Goal: Task Accomplishment & Management: Complete application form

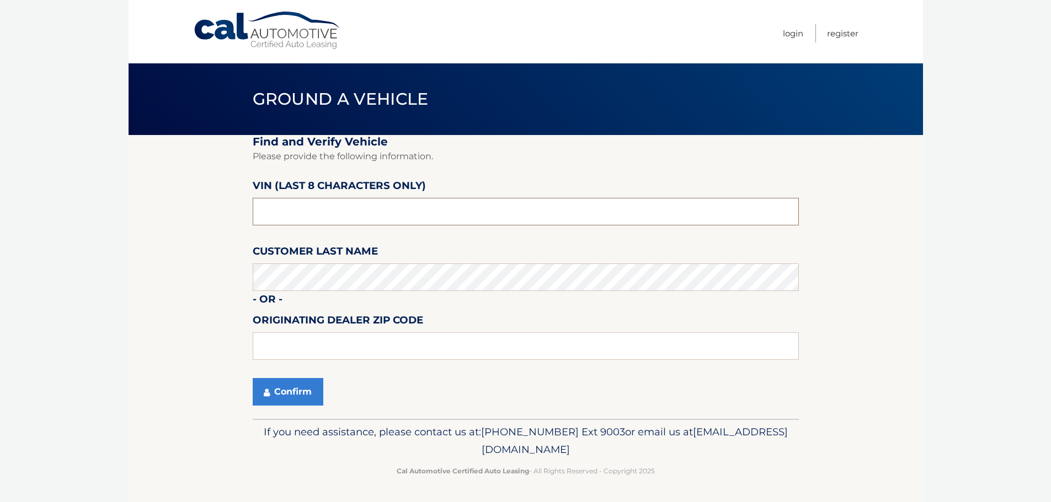
click at [382, 217] on input "text" at bounding box center [526, 212] width 546 height 28
type input "NM122042"
type input "33073"
click at [302, 400] on button "Confirm" at bounding box center [288, 392] width 71 height 28
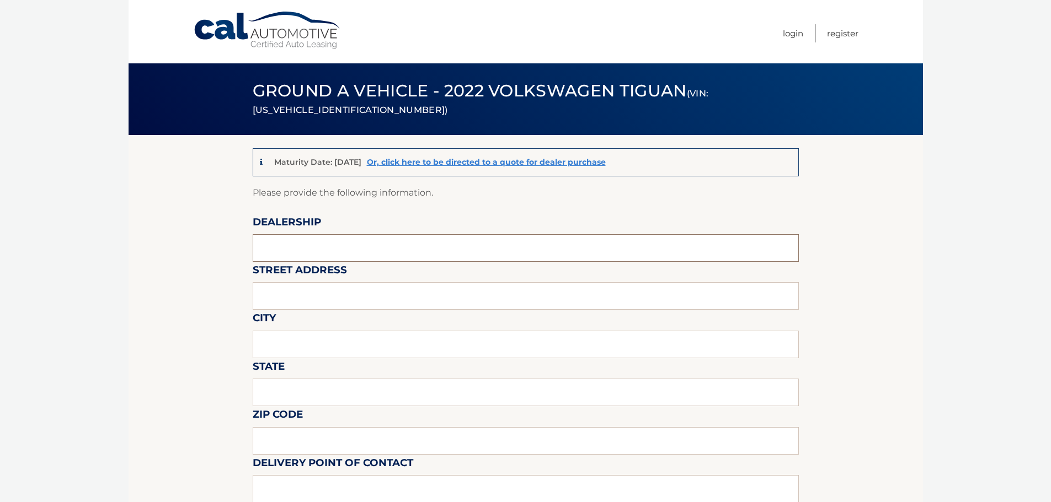
click at [331, 253] on input "text" at bounding box center [526, 248] width 546 height 28
type input "GUNTHER VOLVO CARS COCONUT CREEK"
type input "4350 NORTH STATE ROAD 7"
type input "COCONUT CREEK"
type input "FL"
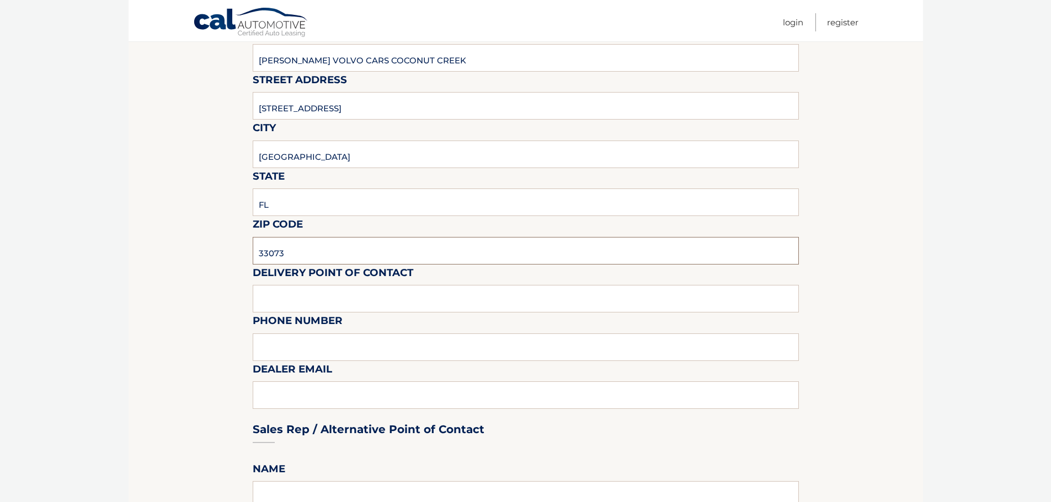
scroll to position [165, 0]
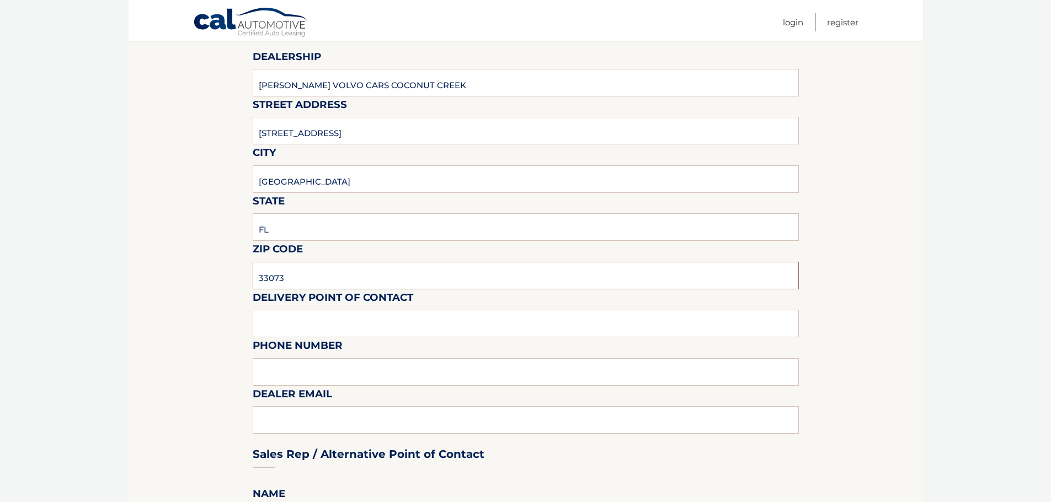
type input "33073"
click at [338, 328] on input "text" at bounding box center [526, 324] width 546 height 28
type input "VOLVO SALES FRONT DESK"
type input "9545903760"
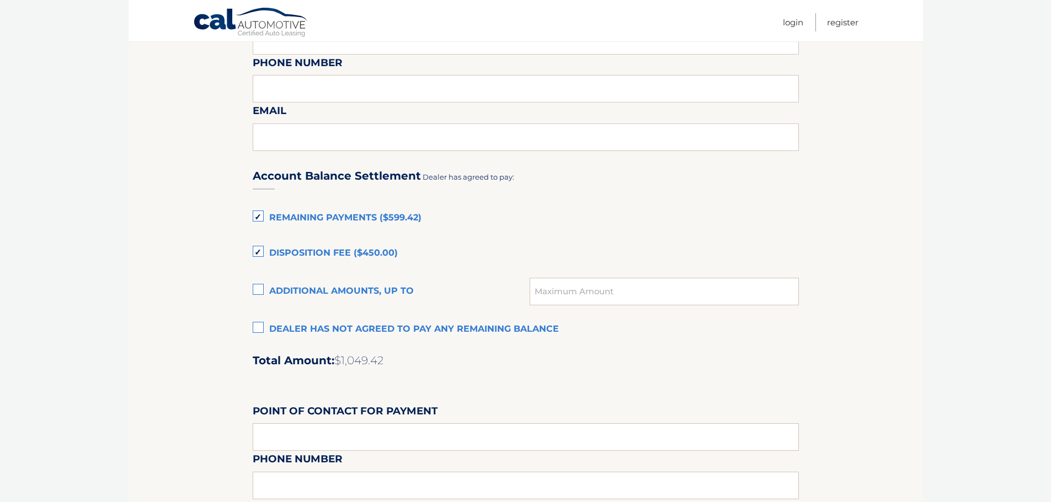
scroll to position [662, 0]
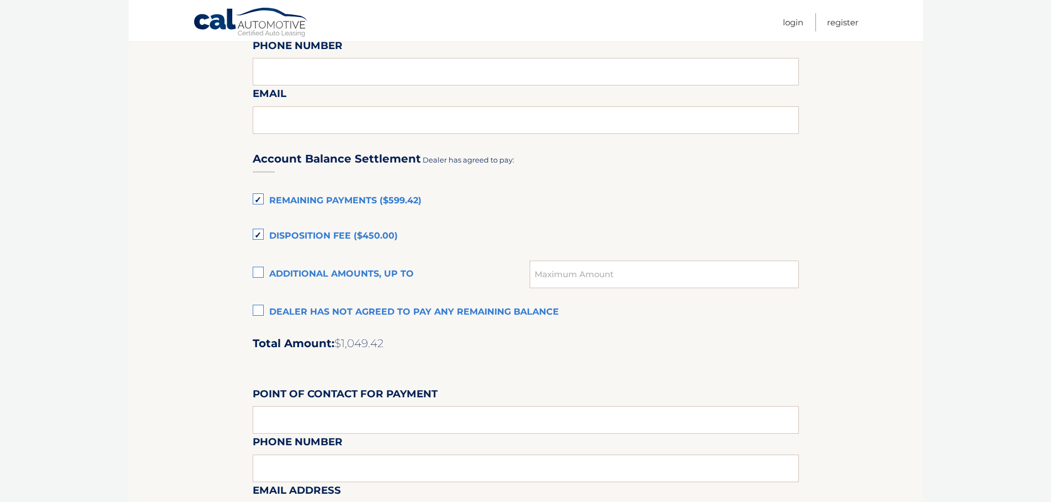
type input "KATIEM@GUNTHERCREEK.NET"
click at [258, 233] on label "Disposition Fee ($450.00)" at bounding box center [526, 237] width 546 height 22
click at [0, 0] on input "Disposition Fee ($450.00)" at bounding box center [0, 0] width 0 height 0
click at [258, 197] on label "Remaining Payments ($599.42)" at bounding box center [526, 201] width 546 height 22
click at [0, 0] on input "Remaining Payments ($599.42)" at bounding box center [0, 0] width 0 height 0
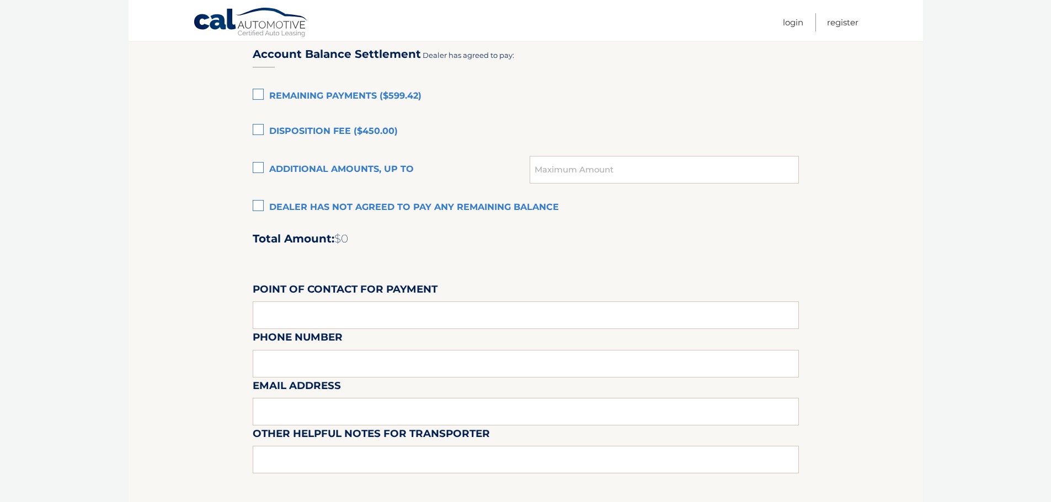
scroll to position [772, 0]
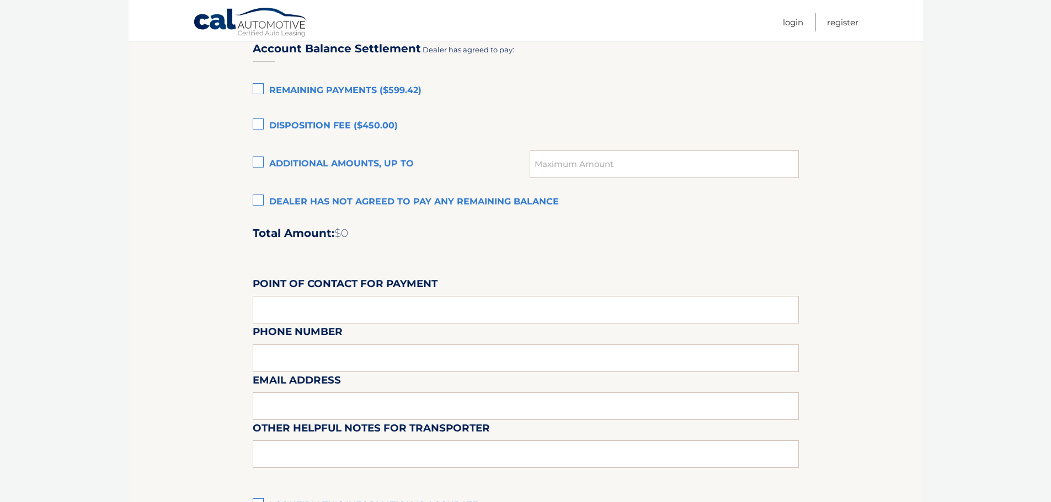
click at [258, 199] on label "Dealer has not agreed to pay any remaining balance" at bounding box center [526, 202] width 546 height 22
click at [0, 0] on input "Dealer has not agreed to pay any remaining balance" at bounding box center [0, 0] width 0 height 0
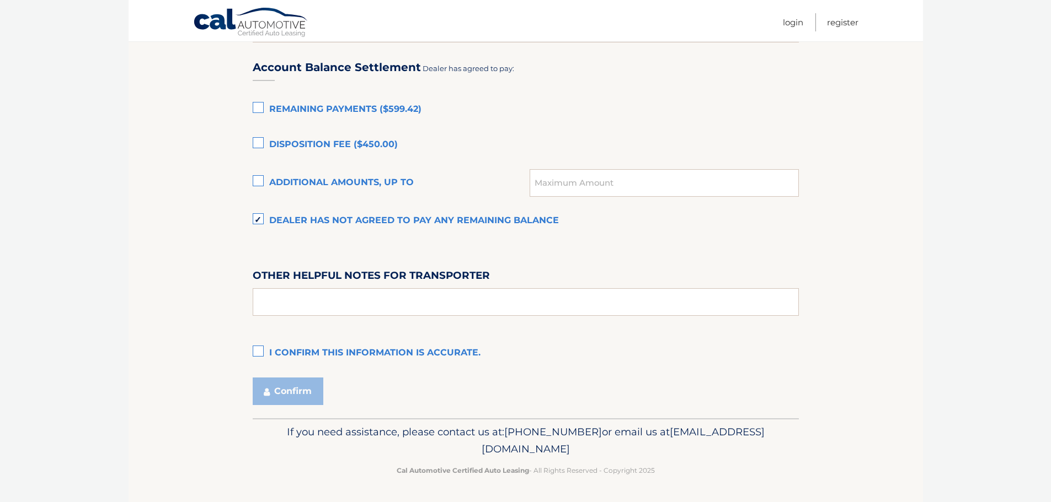
click at [258, 346] on label "I confirm this information is accurate." at bounding box center [526, 353] width 546 height 22
click at [0, 0] on input "I confirm this information is accurate." at bounding box center [0, 0] width 0 height 0
click at [293, 393] on button "Confirm" at bounding box center [288, 392] width 71 height 28
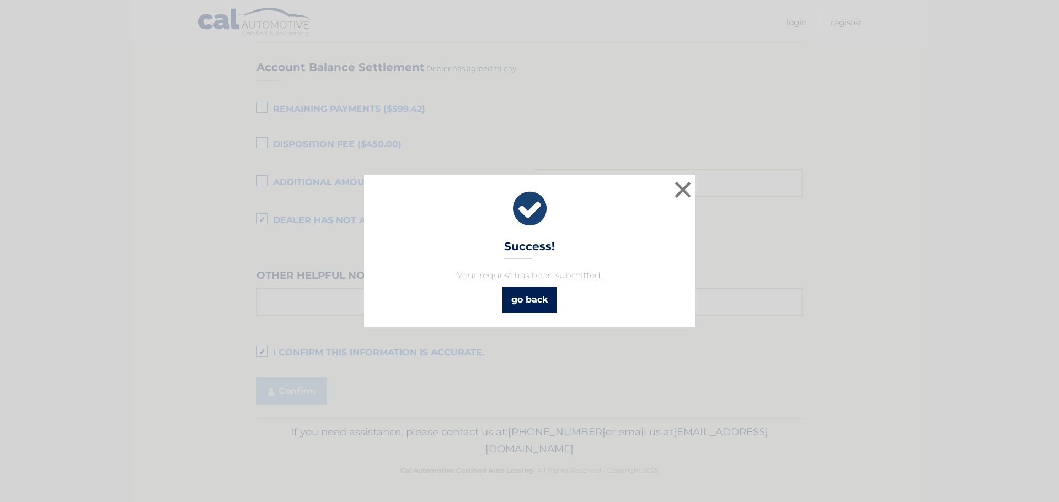
click at [526, 297] on link "go back" at bounding box center [529, 300] width 54 height 26
